Goal: Information Seeking & Learning: Learn about a topic

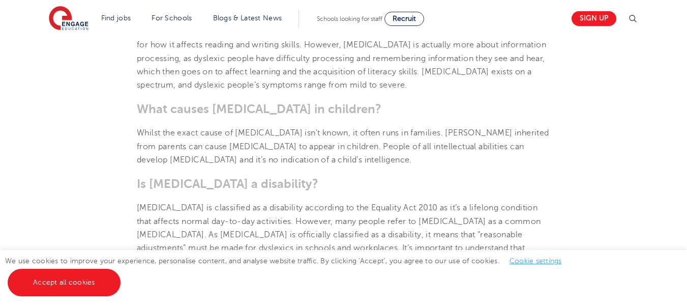
scroll to position [551, 0]
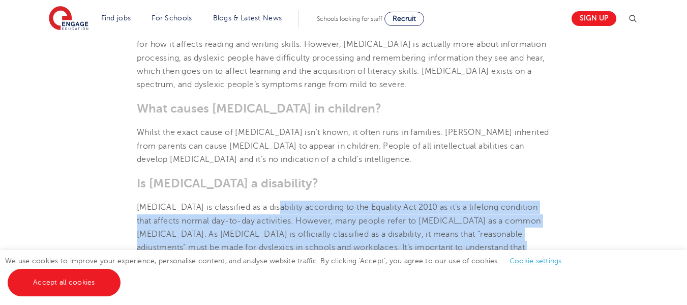
drag, startPoint x: 0, startPoint y: 0, endPoint x: 225, endPoint y: 248, distance: 334.6
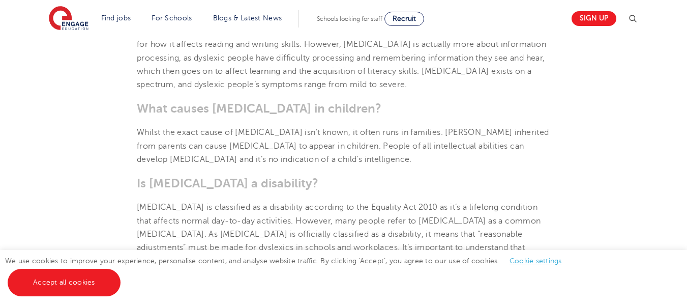
click at [385, 141] on p "Whilst the exact cause of [MEDICAL_DATA] isn’t known, it often runs in families…" at bounding box center [344, 146] width 414 height 40
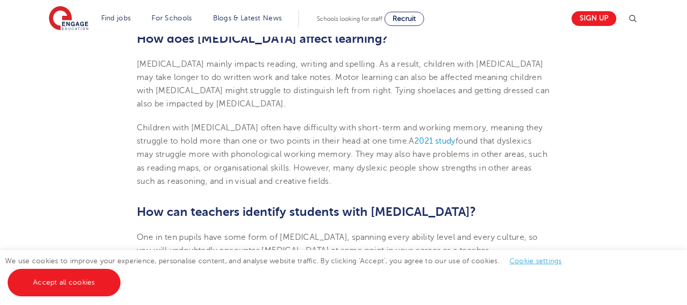
scroll to position [805, 0]
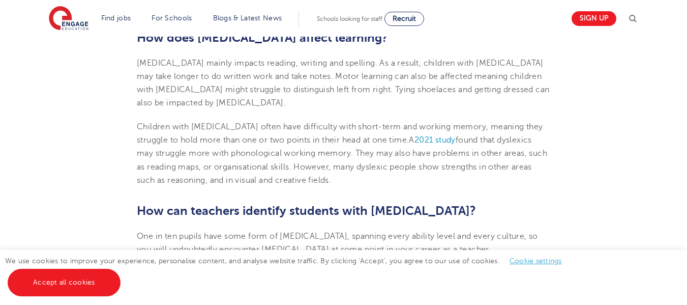
click at [265, 135] on span "found that dyslexics may struggle more with phonological working memory" at bounding box center [334, 146] width 395 height 22
drag, startPoint x: 265, startPoint y: 135, endPoint x: 212, endPoint y: 136, distance: 52.9
click at [212, 136] on span "found that dyslexics may struggle more with phonological working memory" at bounding box center [334, 146] width 395 height 22
copy span "phonological"
